Goal: Transaction & Acquisition: Subscribe to service/newsletter

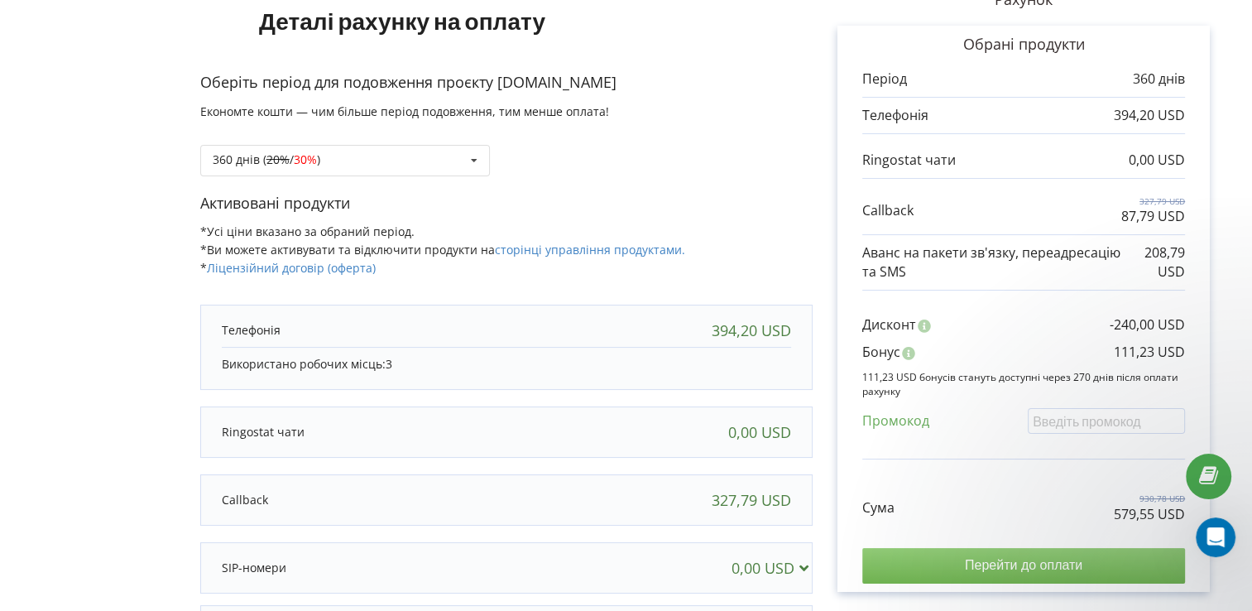
click at [1057, 559] on input "Перейти до оплати" at bounding box center [1023, 565] width 323 height 35
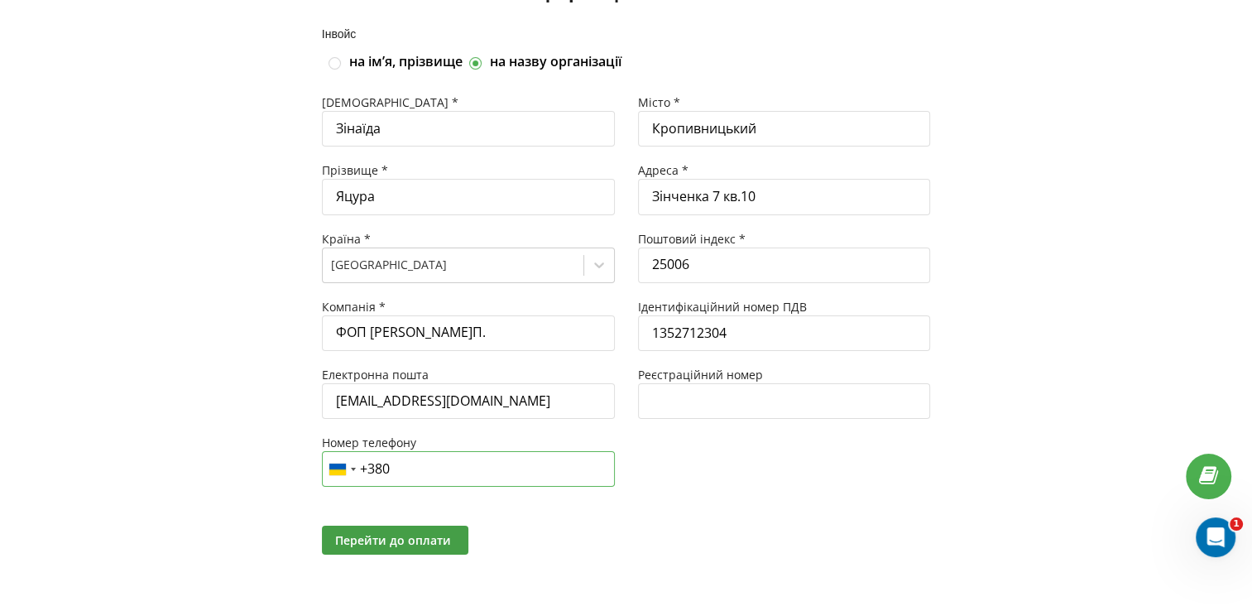
click at [422, 465] on input "+380" at bounding box center [468, 469] width 293 height 36
click at [374, 465] on input at bounding box center [468, 469] width 293 height 36
paste input "050 629-41-58"
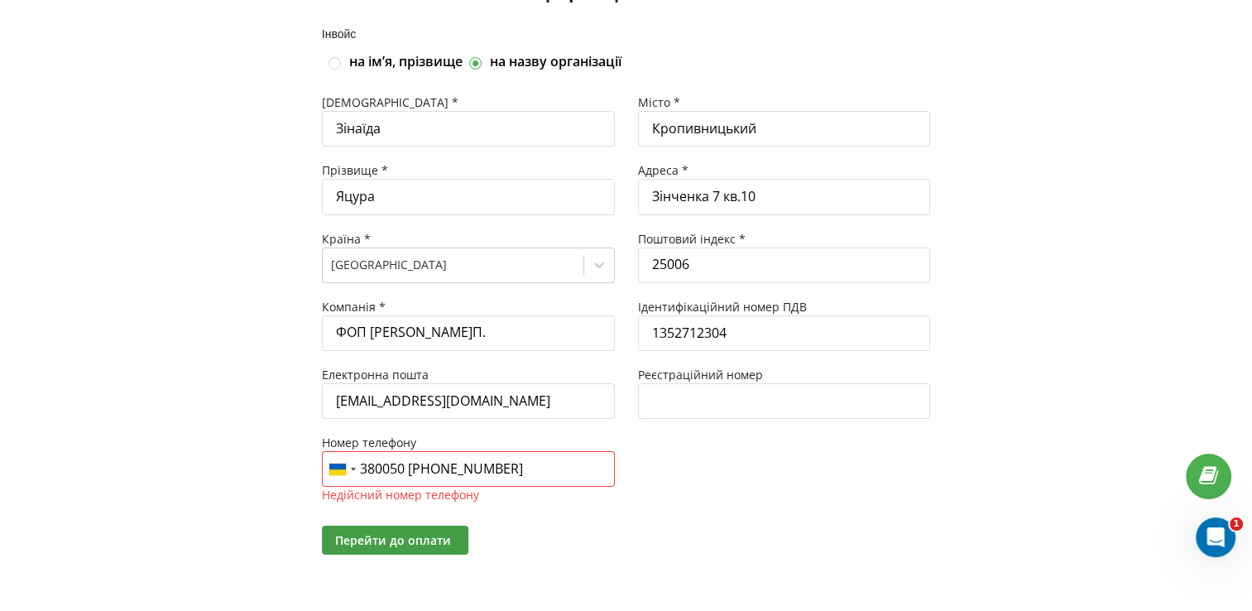
click at [509, 465] on input "380050 629-41-58" at bounding box center [468, 469] width 293 height 36
drag, startPoint x: 463, startPoint y: 468, endPoint x: 380, endPoint y: 466, distance: 82.8
click at [381, 468] on input "38050 629-41-58" at bounding box center [468, 469] width 293 height 36
paste input
click at [352, 468] on div "Telephone country code" at bounding box center [353, 469] width 5 height 3
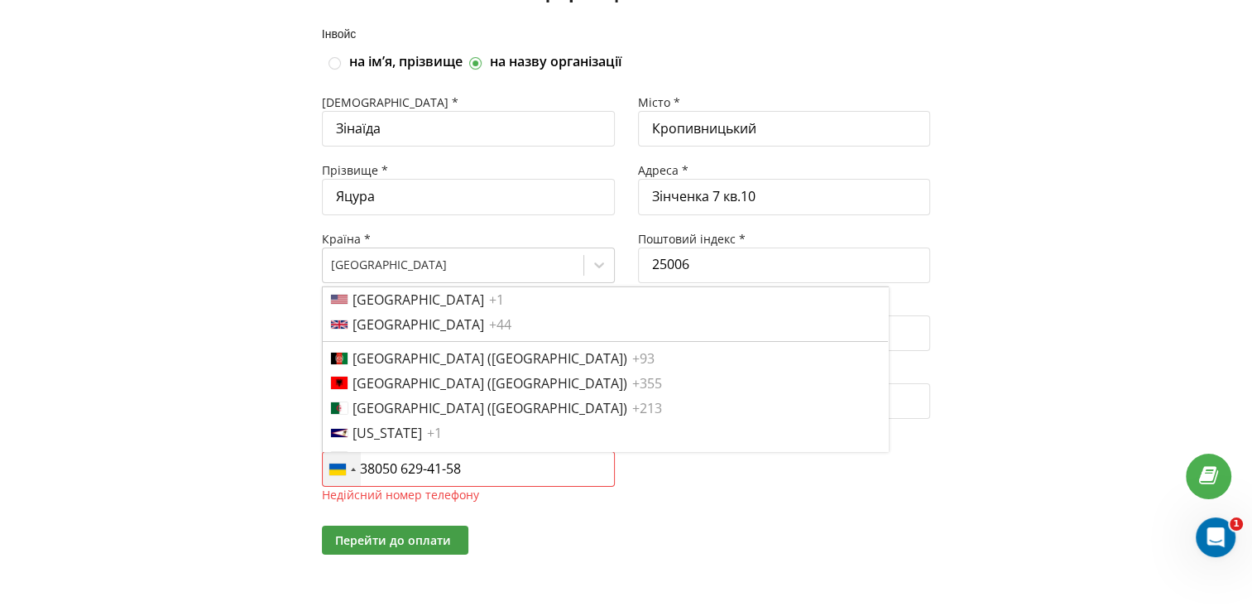
scroll to position [5648, 0]
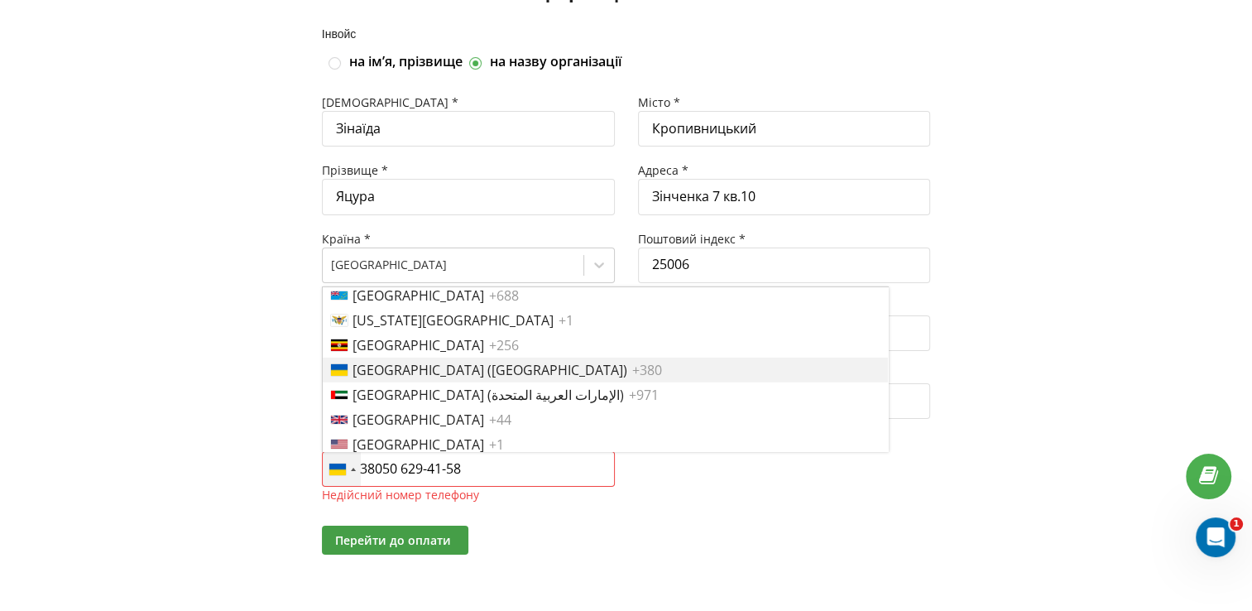
click at [415, 369] on span "Ukraine (Україна)" at bounding box center [490, 370] width 275 height 17
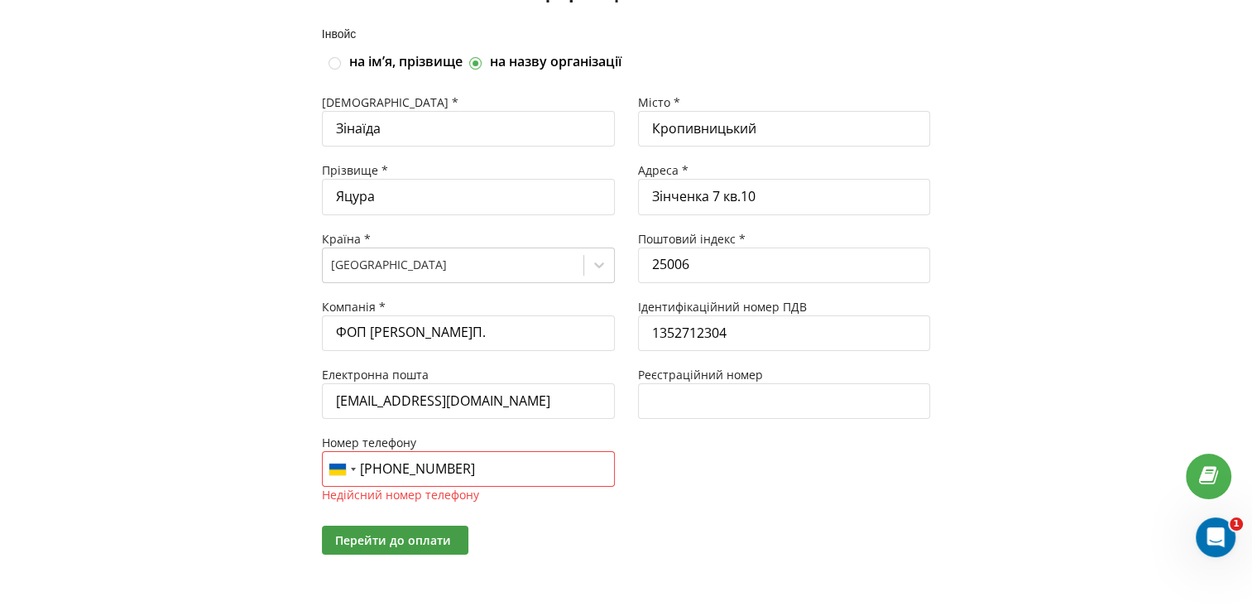
drag, startPoint x: 390, startPoint y: 465, endPoint x: 367, endPoint y: 468, distance: 23.3
click at [367, 468] on input "+38038050 629-41-58" at bounding box center [468, 469] width 293 height 36
click at [707, 492] on div "Місто * Кропивницький Адреса * Зінченка 7 кв.10 Поштовий індекс * 25006 Ідентиф…" at bounding box center [784, 298] width 316 height 408
click at [398, 541] on span "Перейти до оплати" at bounding box center [393, 540] width 116 height 16
click at [399, 541] on span "Перейти до оплати" at bounding box center [393, 540] width 116 height 16
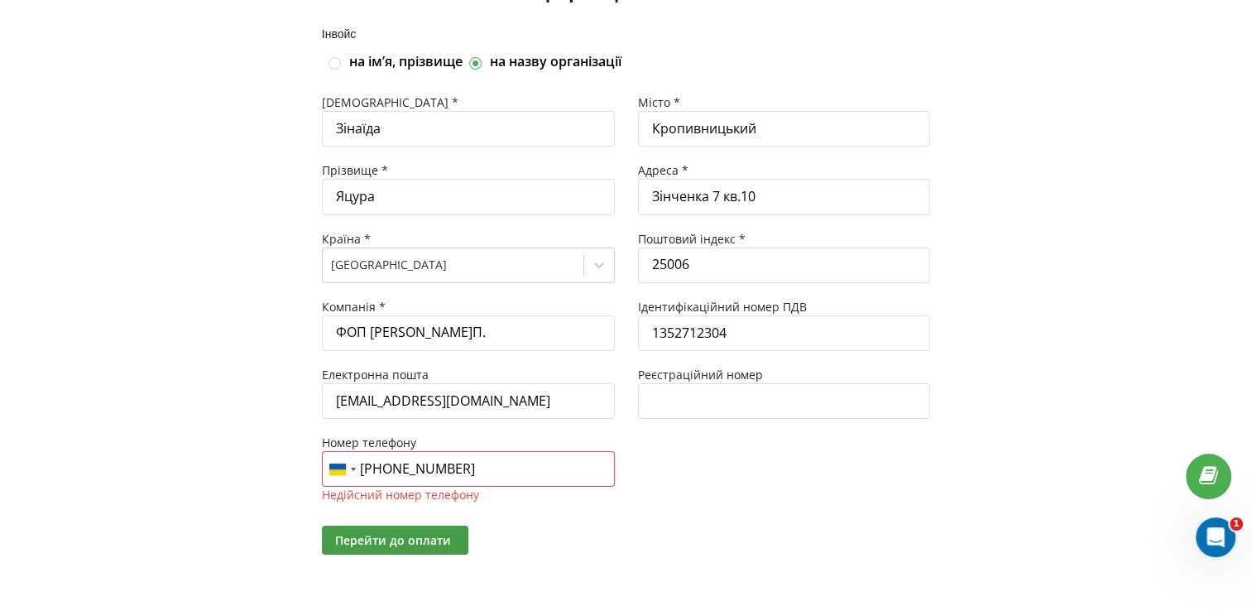
click at [391, 468] on input "+38050 629-41-58" at bounding box center [468, 469] width 293 height 36
click at [475, 469] on input "50 629-41-58" at bounding box center [468, 469] width 293 height 36
click at [339, 465] on div "Telephone country code" at bounding box center [337, 469] width 17 height 10
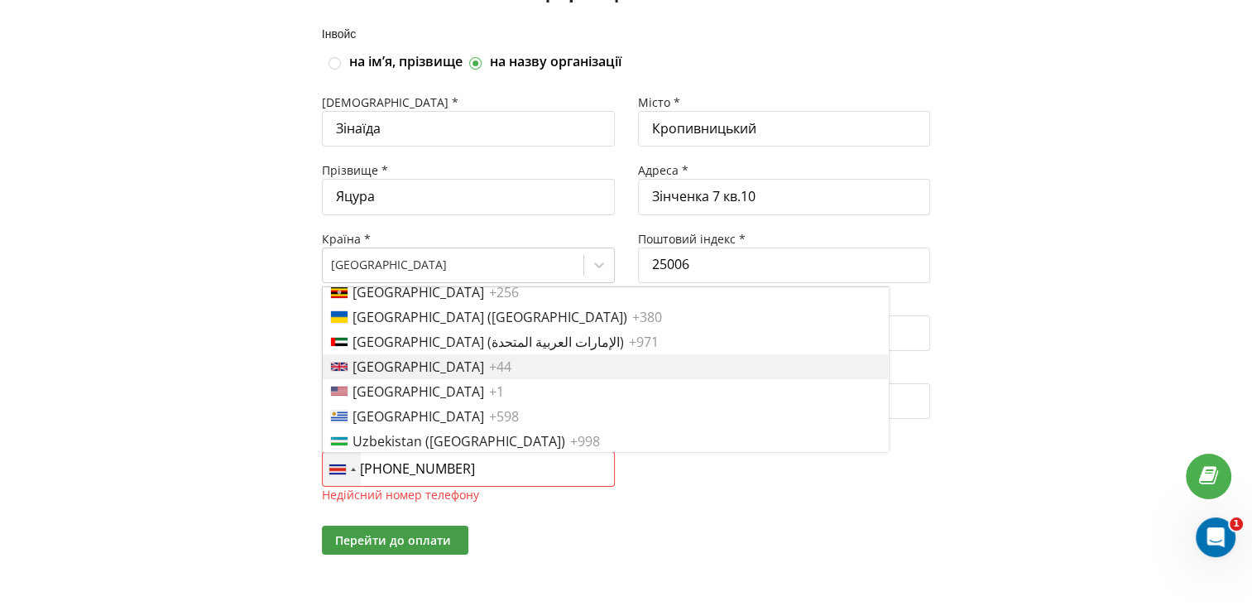
scroll to position [5703, 0]
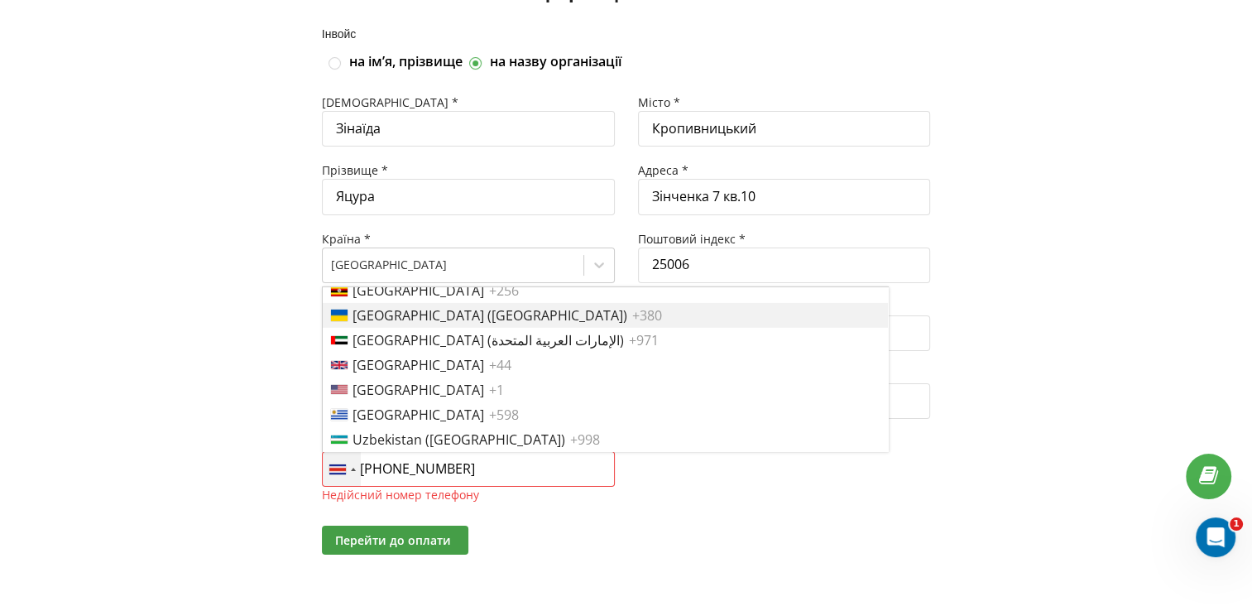
click at [430, 316] on span "Ukraine (Україна)" at bounding box center [490, 315] width 275 height 17
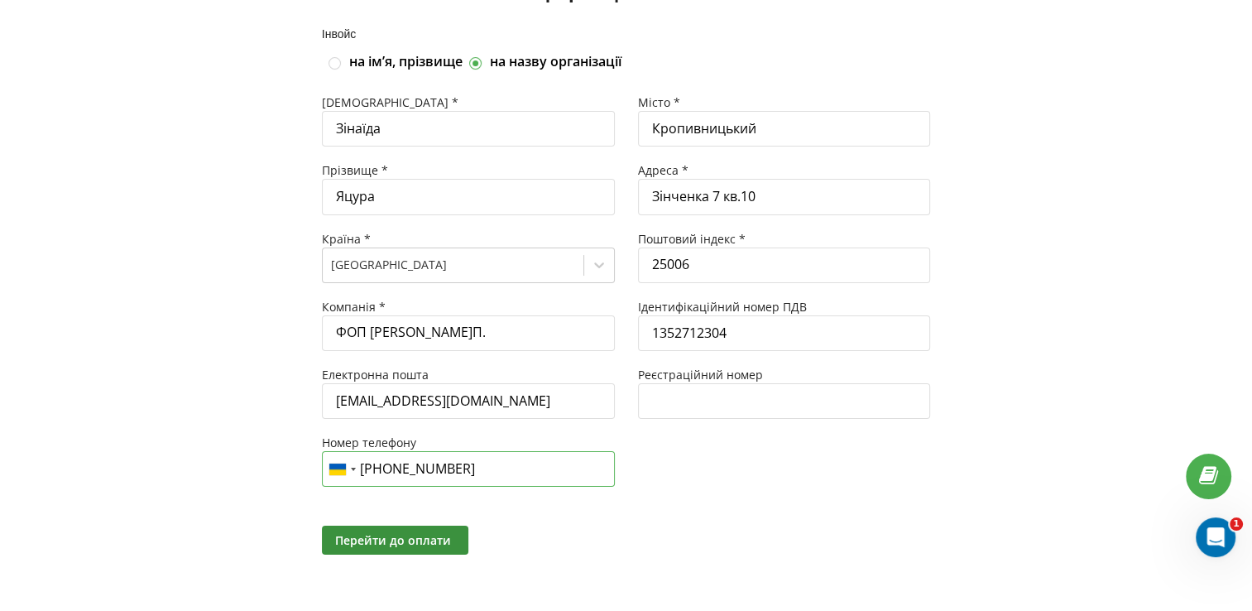
type input "+380 50 629 4158"
click at [396, 538] on span "Перейти до оплати" at bounding box center [393, 540] width 116 height 16
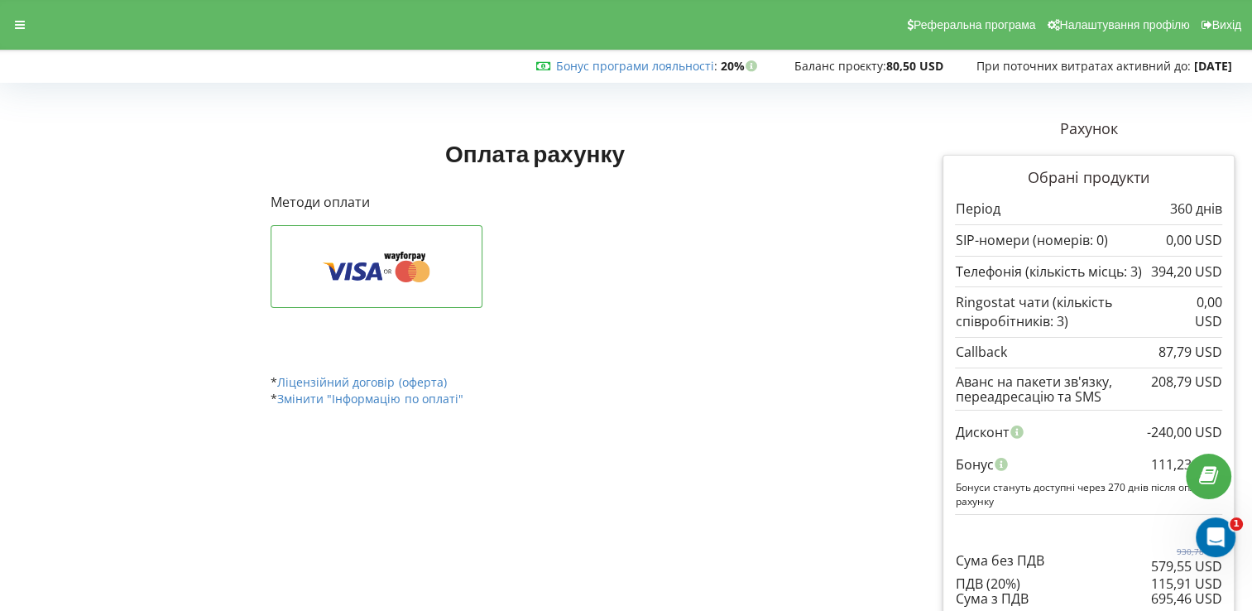
scroll to position [23, 0]
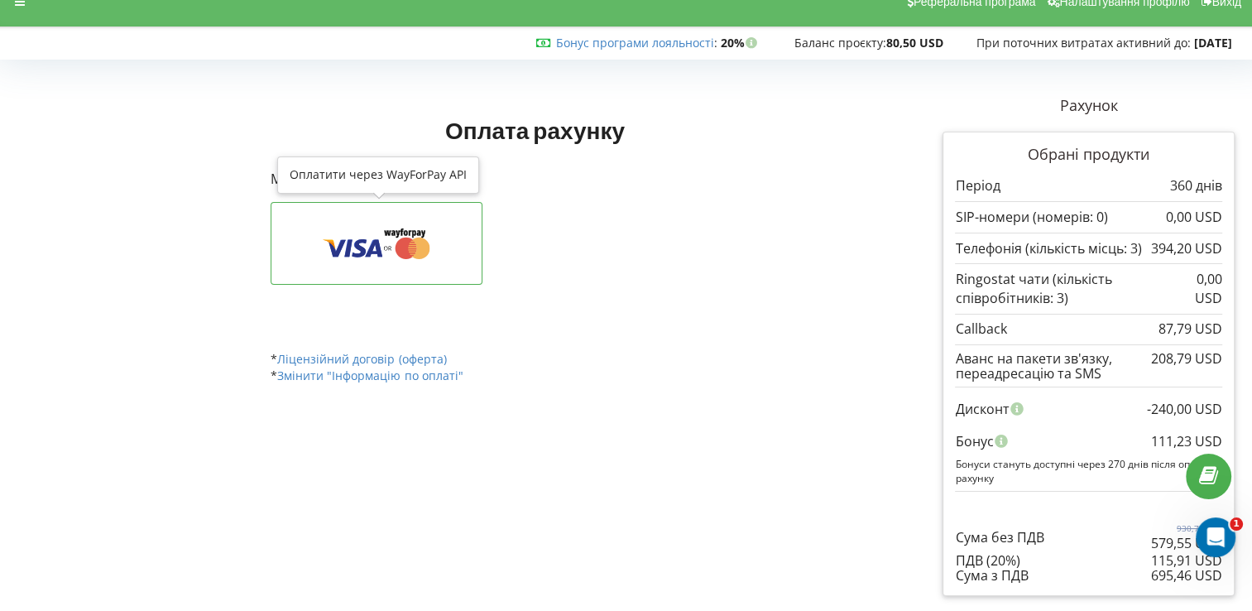
click at [381, 244] on icon at bounding box center [376, 243] width 160 height 31
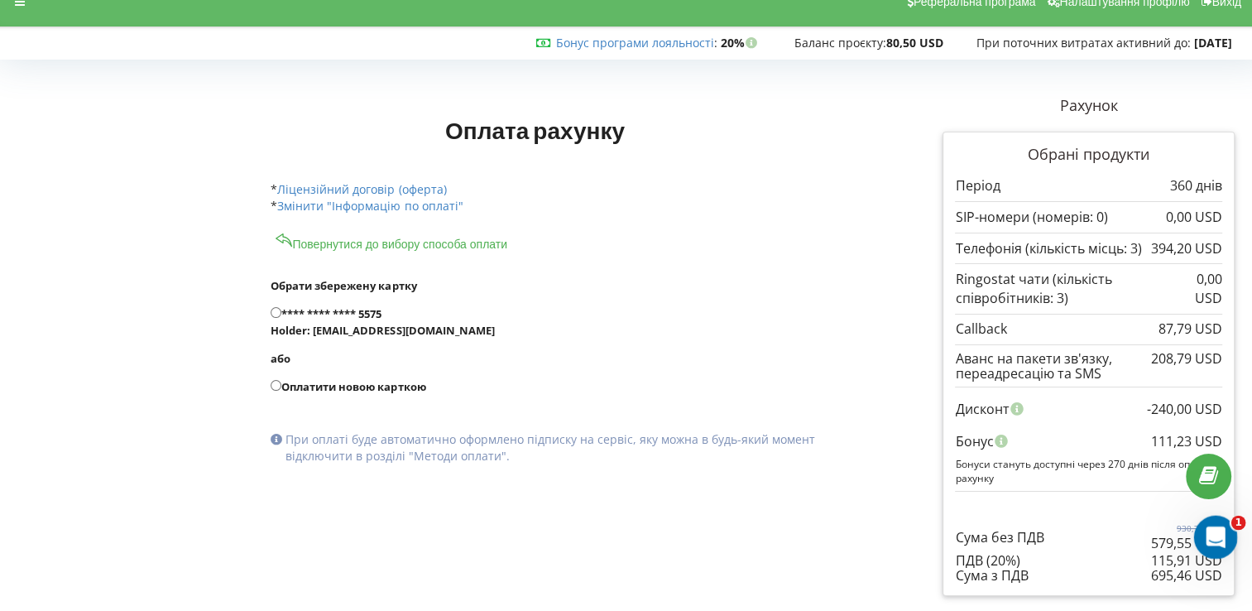
click at [1211, 536] on icon "Открыть службу сообщений Intercom" at bounding box center [1213, 534] width 12 height 13
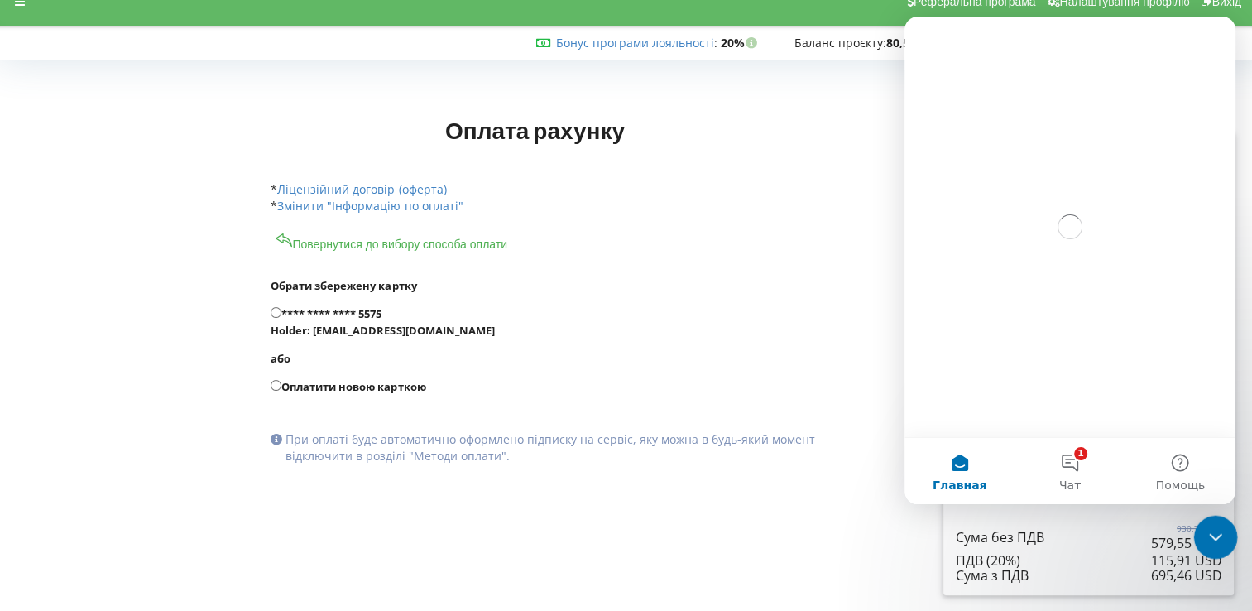
scroll to position [0, 0]
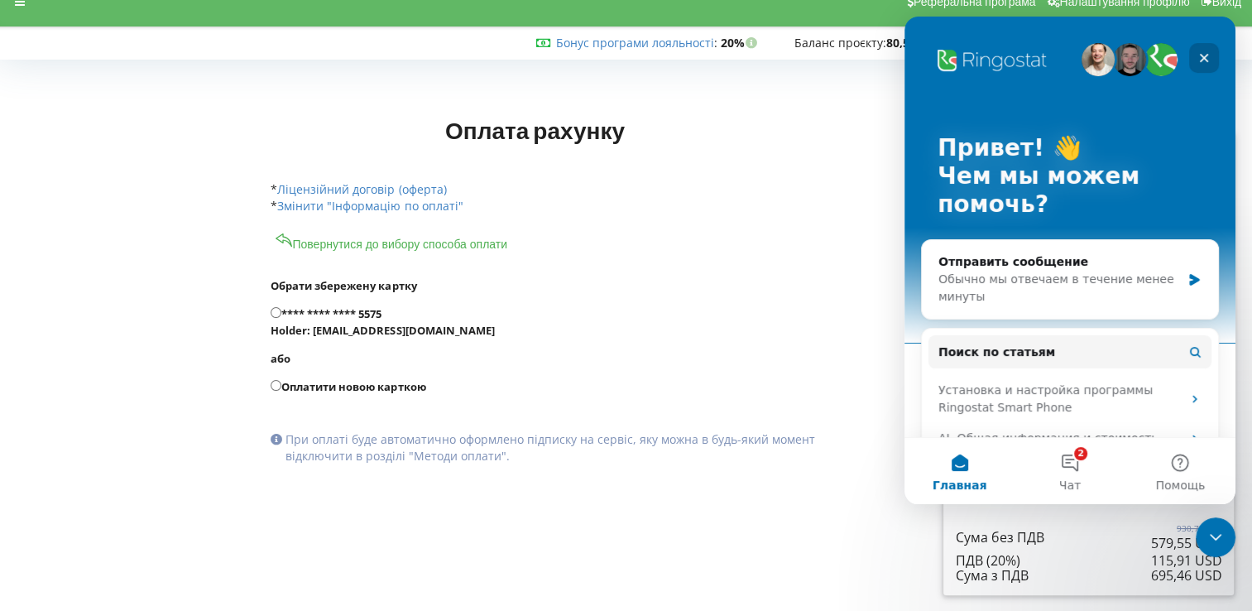
click at [1203, 58] on icon "Закрыть" at bounding box center [1204, 58] width 9 height 9
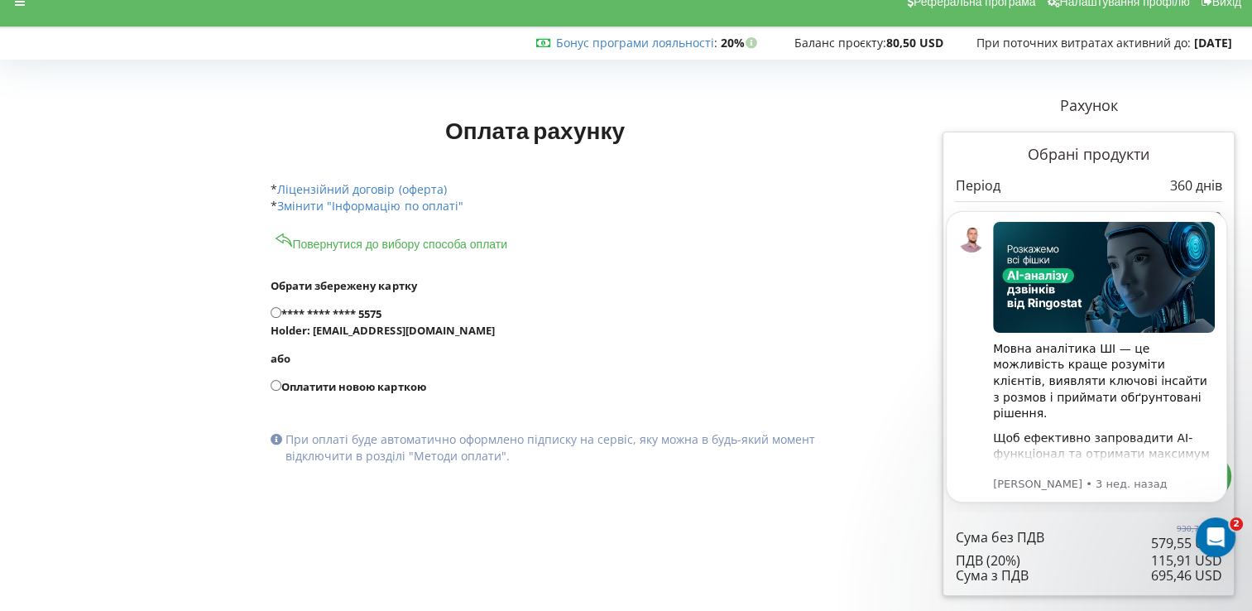
click at [1184, 98] on p "Рахунок" at bounding box center [1088, 106] width 292 height 22
drag, startPoint x: 1221, startPoint y: 534, endPoint x: 2137, endPoint y: 1076, distance: 1063.6
click at [1193, 554] on html at bounding box center [1213, 535] width 40 height 40
click at [880, 134] on div "Оплата рахунку Рахунок Обрані продукти" at bounding box center [574, 163] width 630 height 159
click at [1204, 85] on div "Рахунок Обрані продукти Період 360 днів 0,00 USD" at bounding box center [1088, 346] width 315 height 524
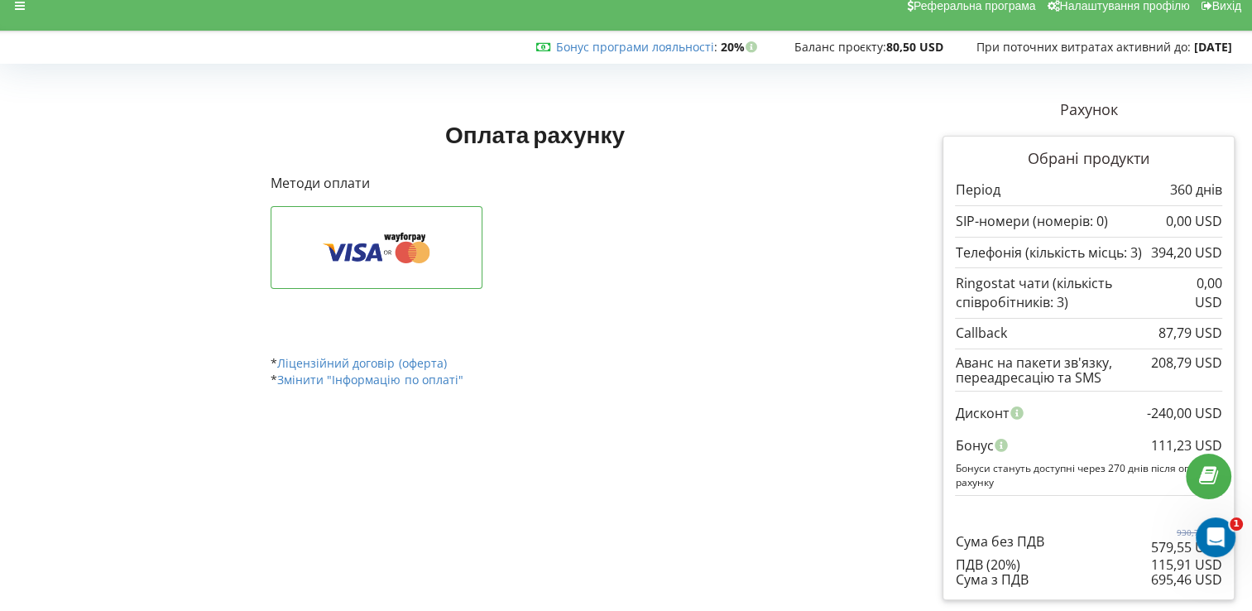
scroll to position [23, 0]
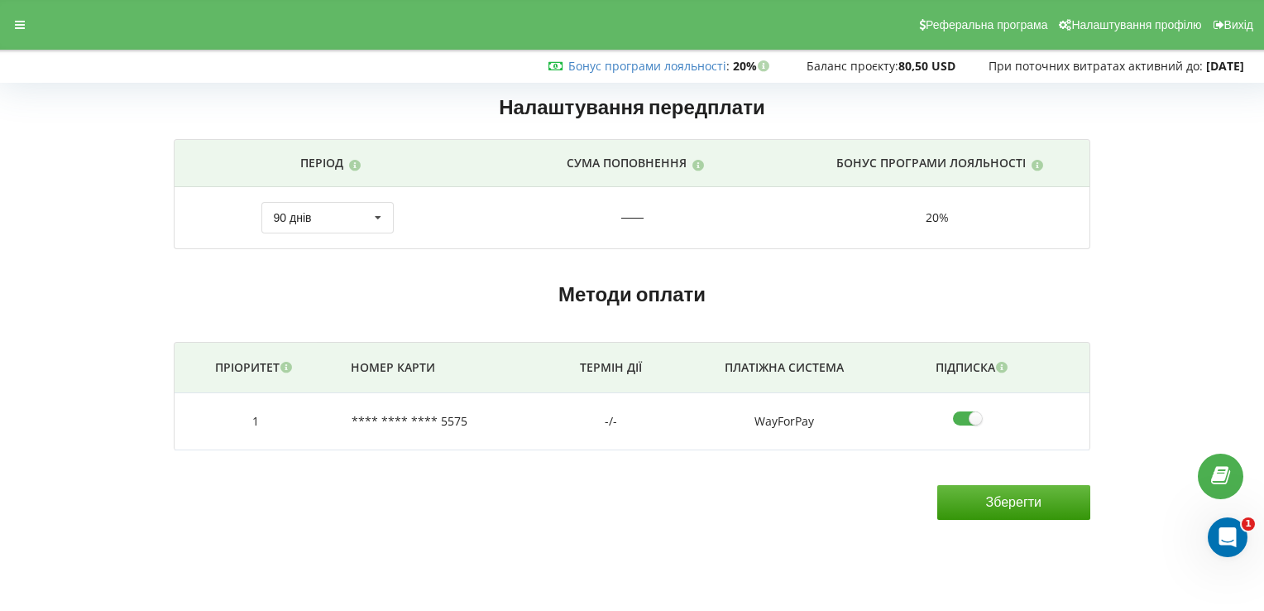
click at [861, 68] on span "Баланс проєкту:" at bounding box center [853, 66] width 92 height 16
click at [24, 25] on icon at bounding box center [20, 25] width 10 height 12
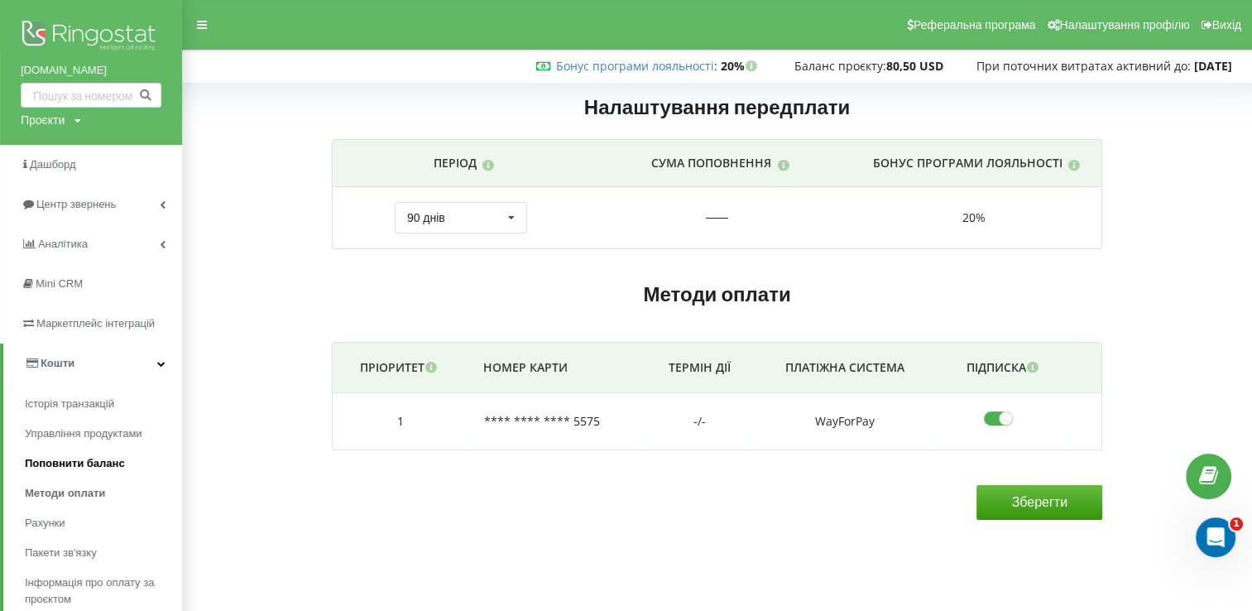
click at [117, 459] on span "Поповнити баланс" at bounding box center [75, 463] width 100 height 17
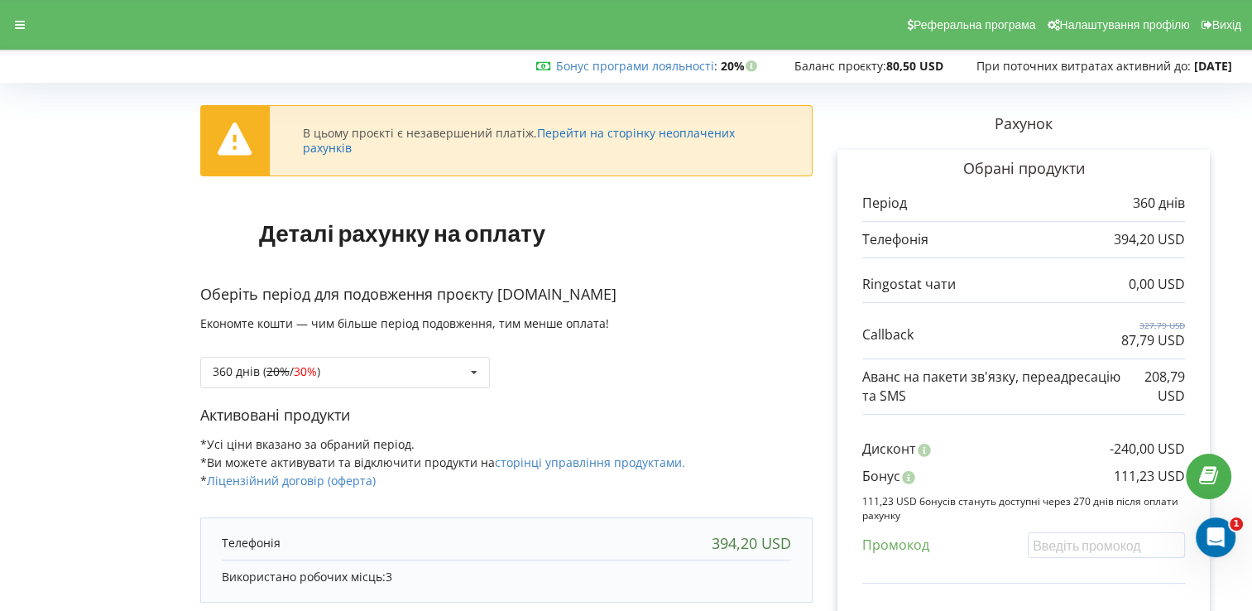
click at [685, 131] on link "Перейти на сторінку неоплачених рахунків" at bounding box center [519, 140] width 432 height 31
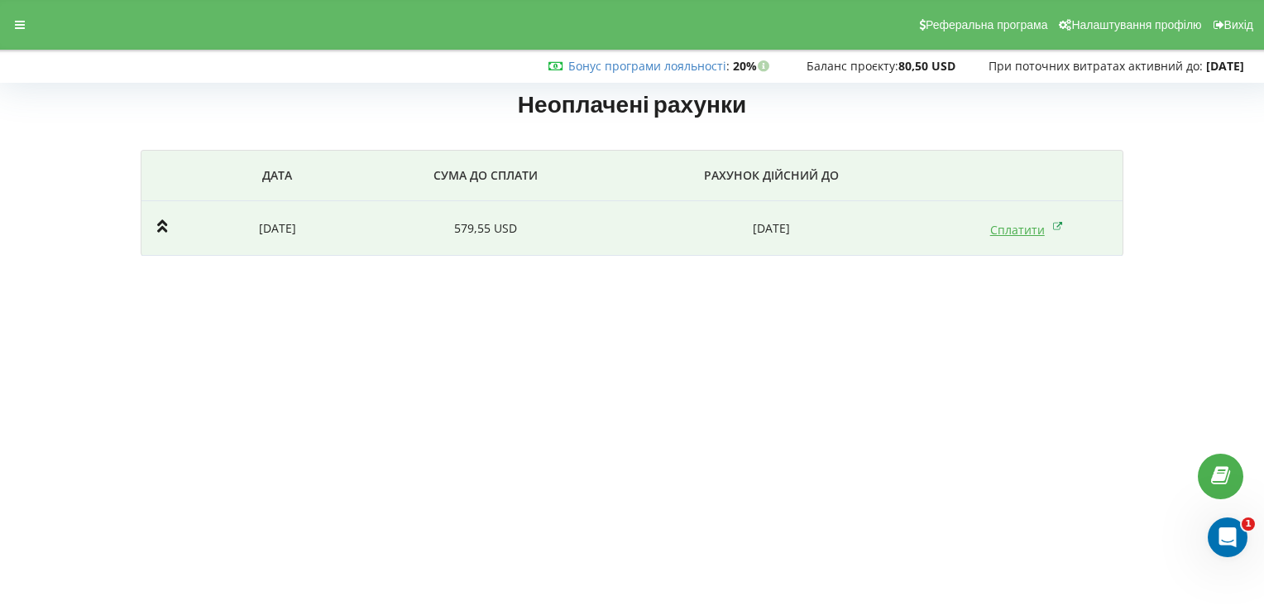
click at [1057, 223] on icon at bounding box center [1058, 226] width 10 height 17
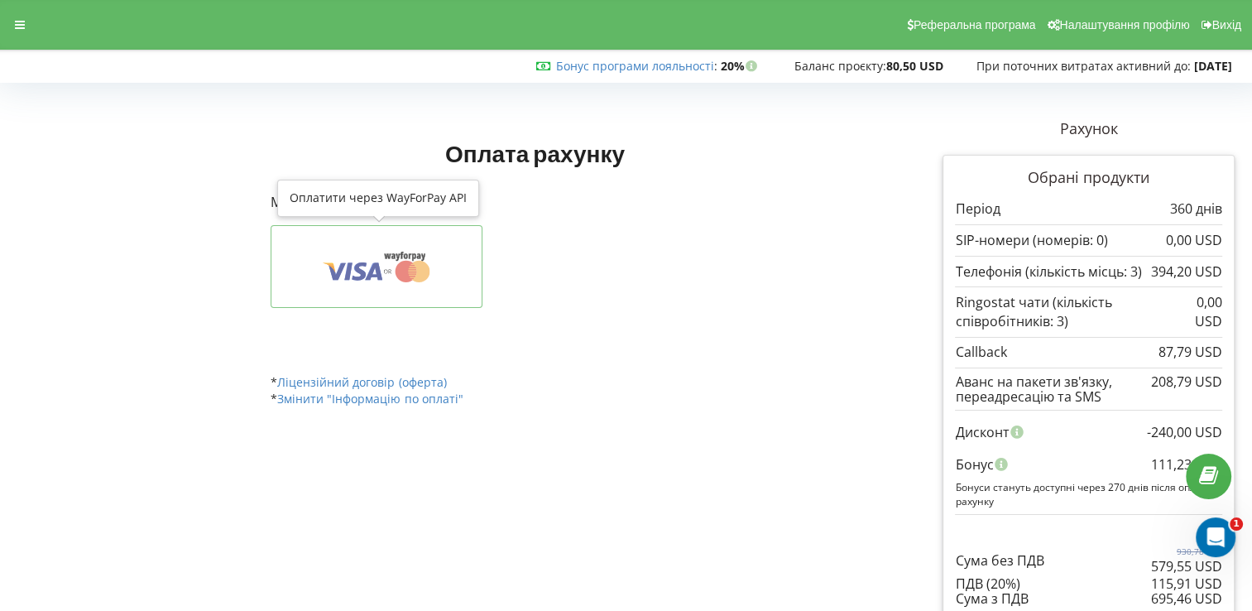
click at [367, 266] on icon at bounding box center [376, 266] width 160 height 31
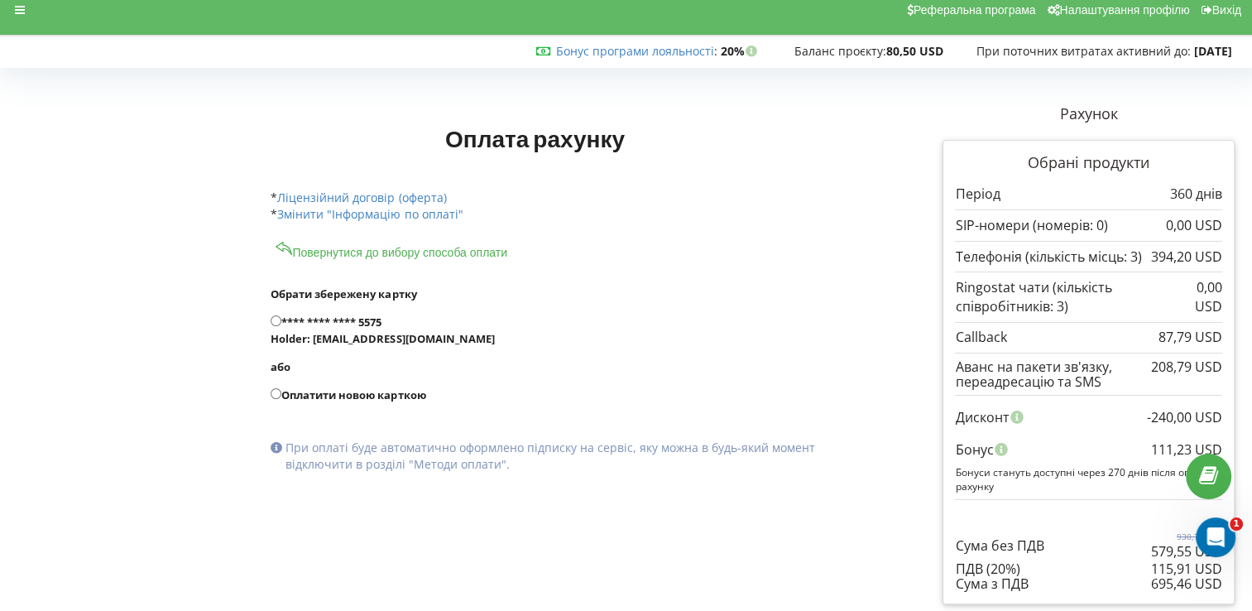
scroll to position [23, 0]
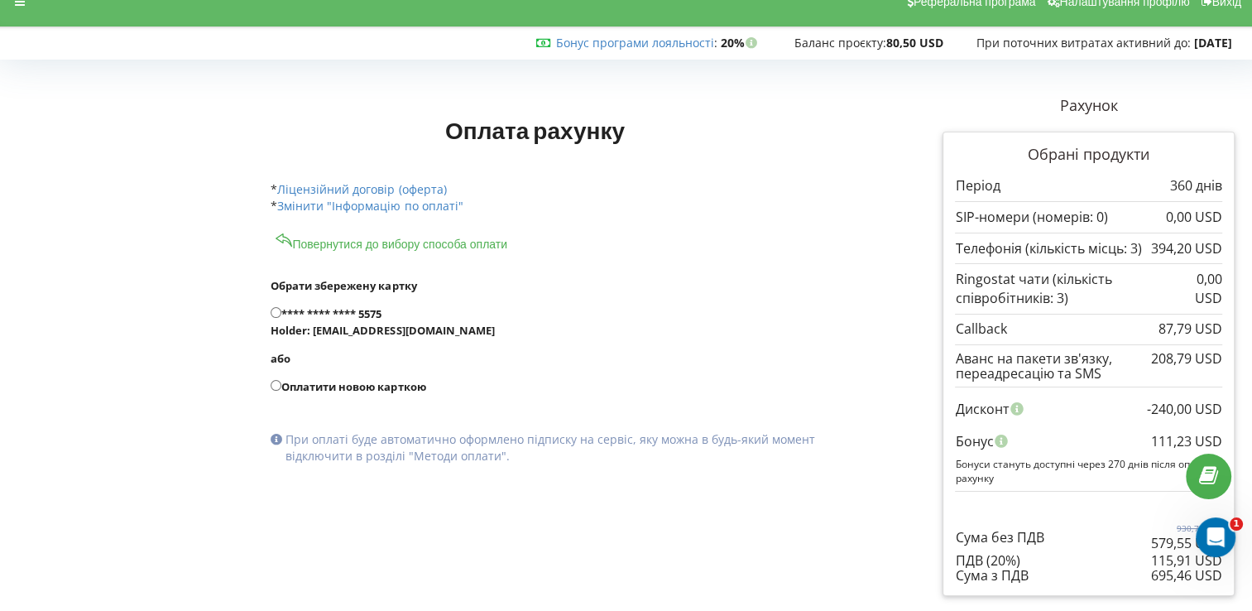
click at [279, 309] on input "**** **** **** 5575 Holder: [EMAIL_ADDRESS][DOMAIN_NAME]" at bounding box center [276, 312] width 11 height 11
radio input "true"
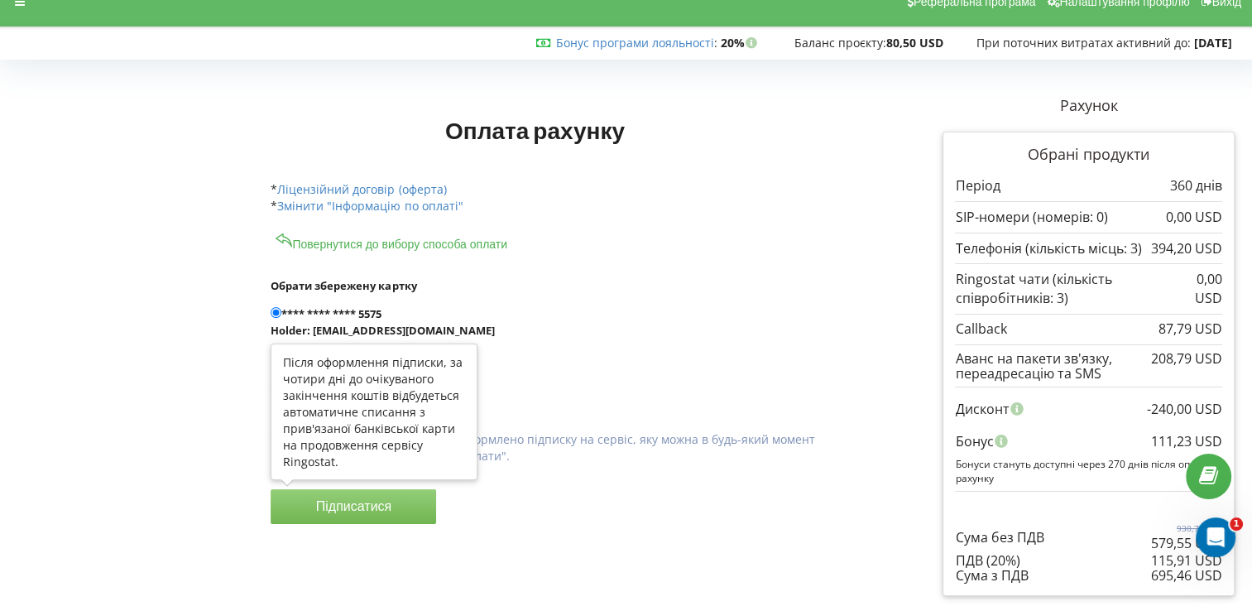
click at [365, 500] on button "Підписатися" at bounding box center [353, 506] width 165 height 35
